Goal: Information Seeking & Learning: Check status

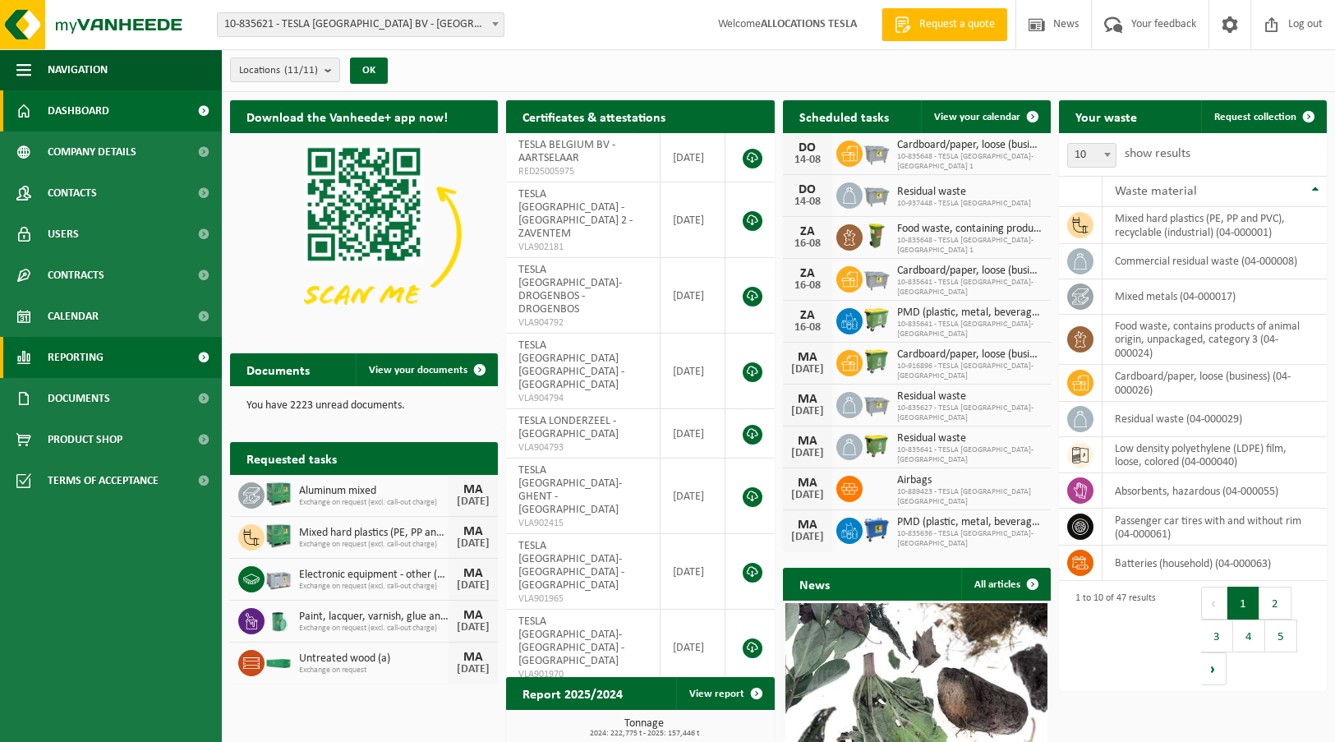
click at [104, 365] on link "Reporting" at bounding box center [111, 357] width 222 height 41
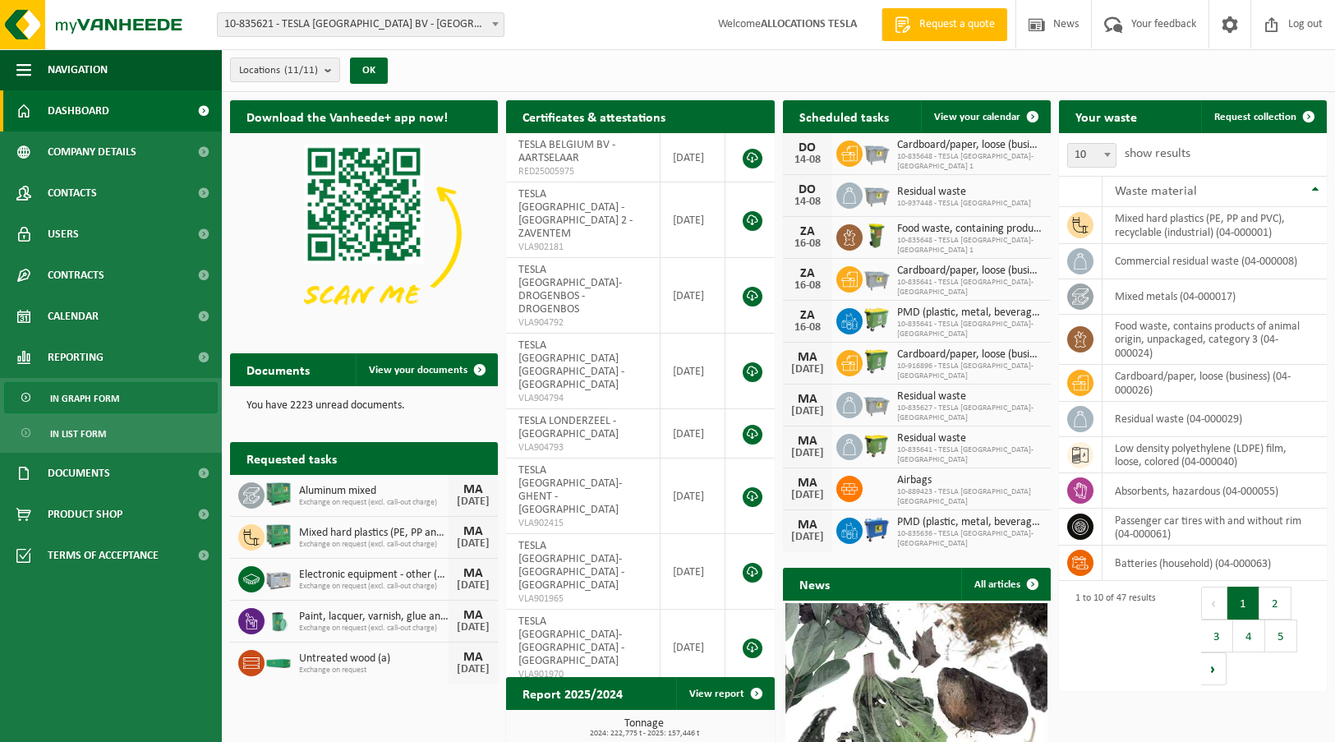
click at [100, 406] on span "In graph form" at bounding box center [84, 398] width 69 height 31
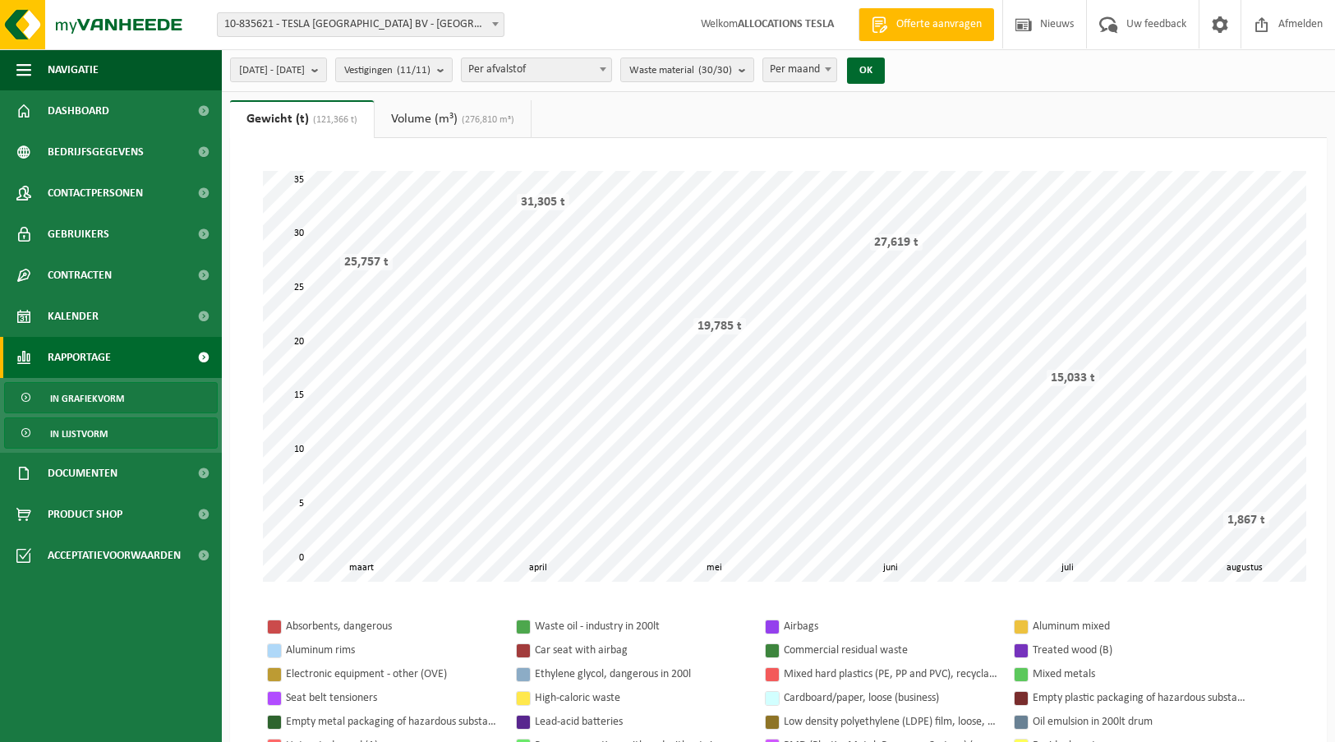
click at [99, 425] on span "In lijstvorm" at bounding box center [78, 433] width 57 height 31
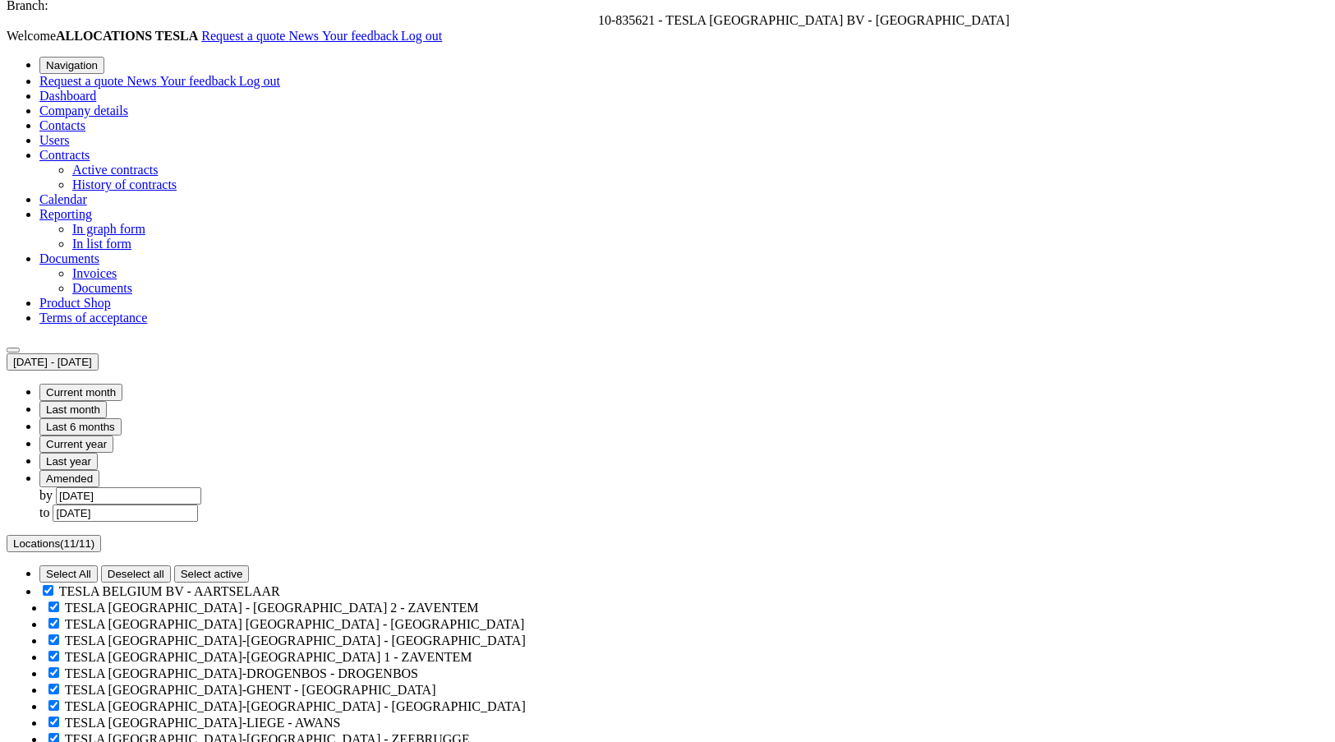
scroll to position [82, 0]
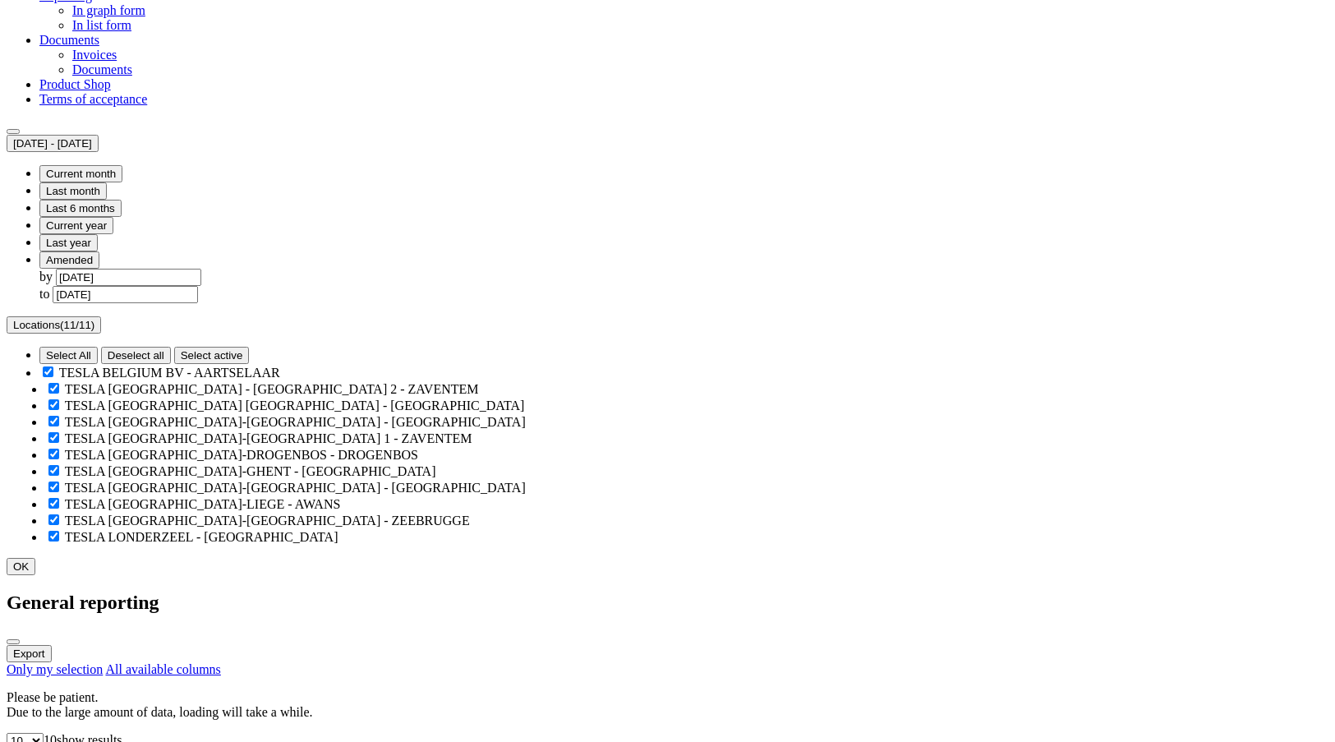
scroll to position [0, 0]
